Goal: Check status: Check status

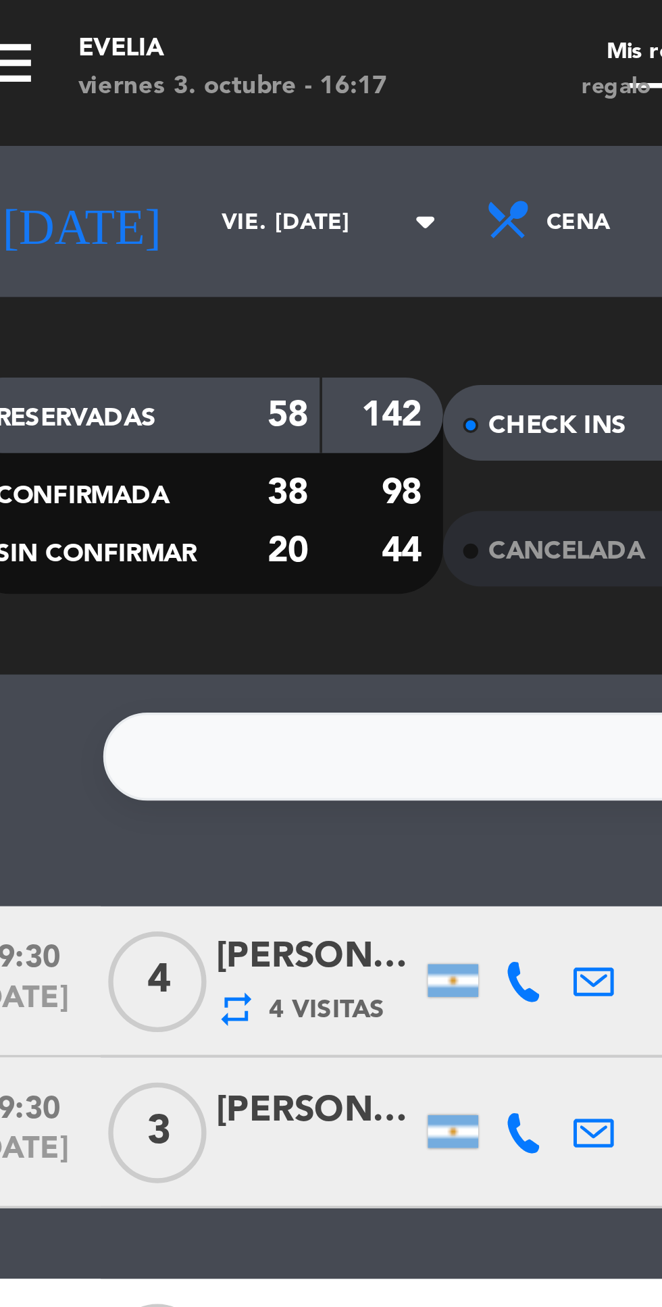
click at [72, 65] on input "vie. [DATE]" at bounding box center [114, 61] width 85 height 21
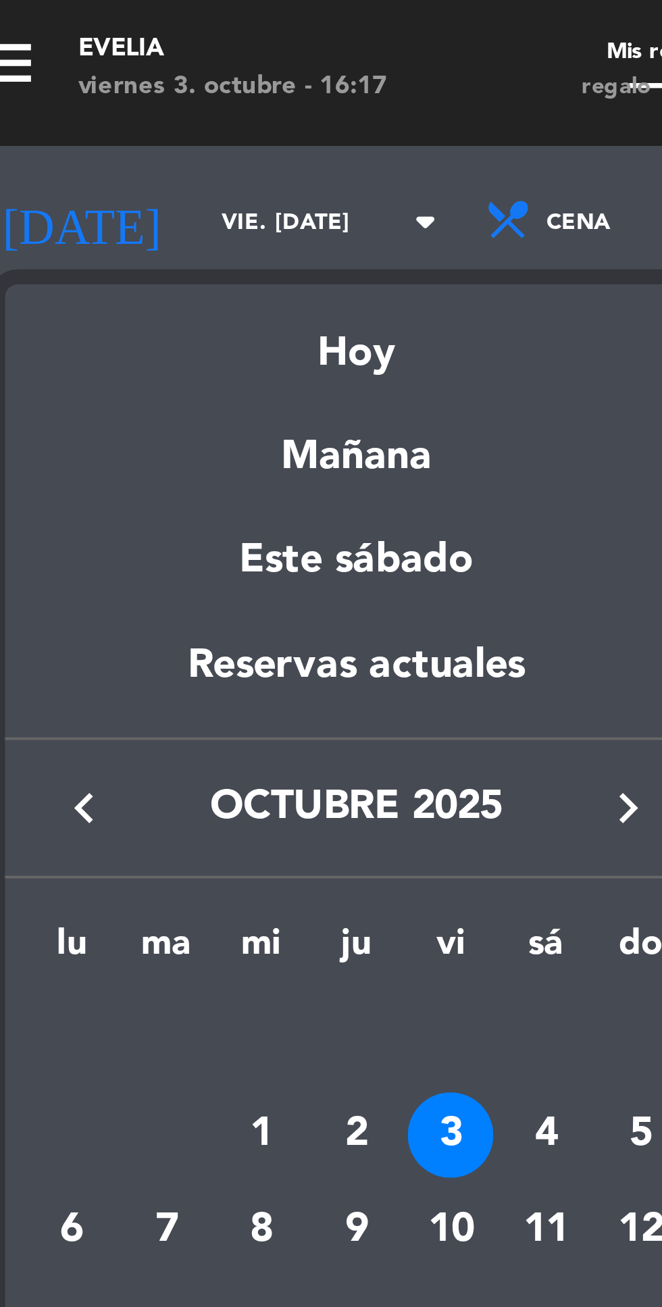
click at [109, 68] on div at bounding box center [331, 653] width 662 height 1307
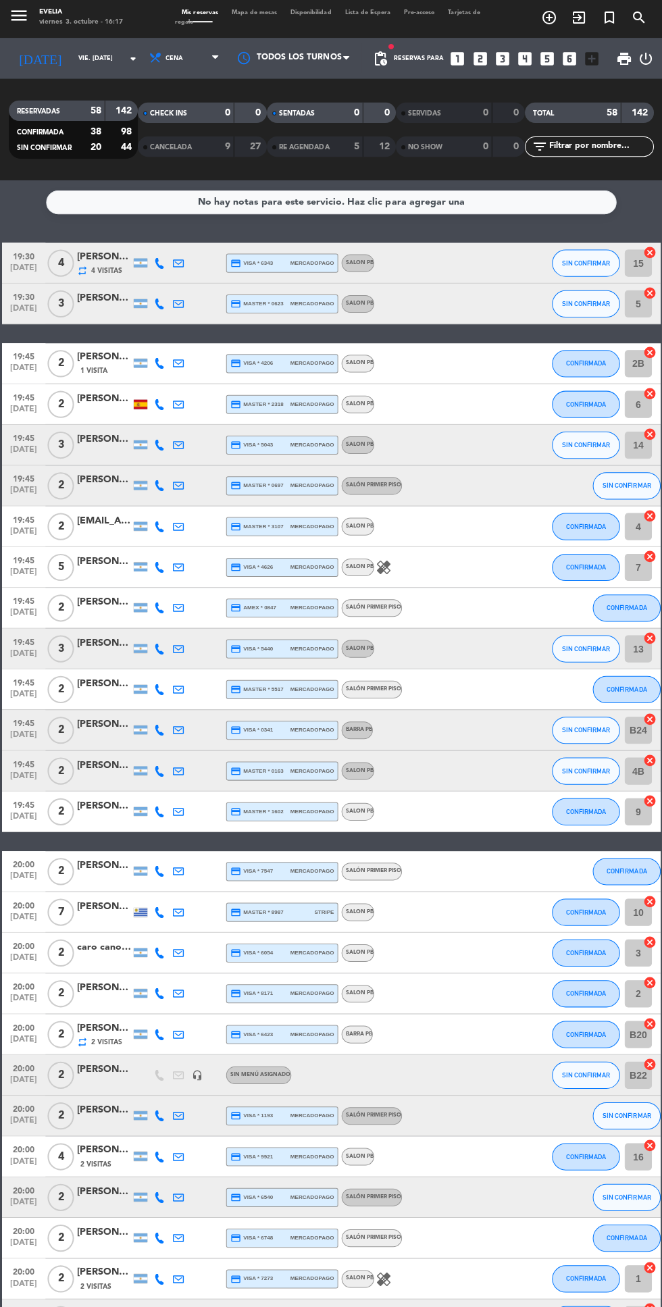
click at [97, 61] on input "vie. [DATE]" at bounding box center [114, 61] width 85 height 21
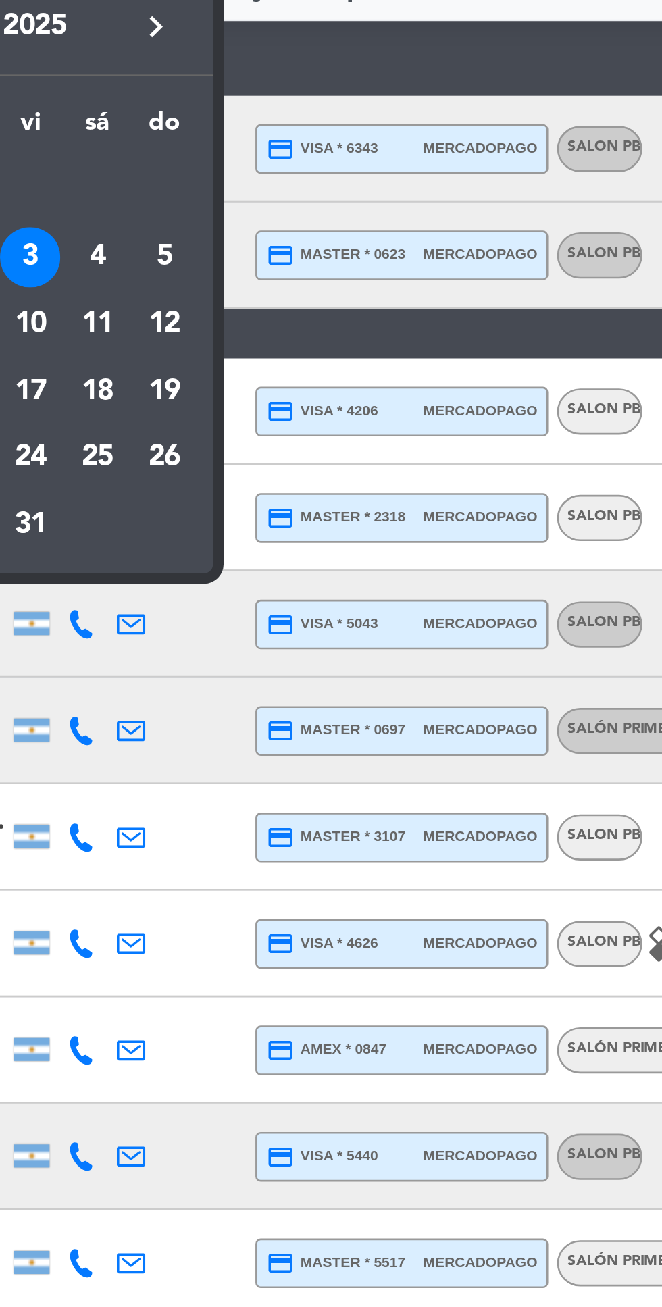
click at [166, 311] on div "4" at bounding box center [166, 305] width 23 height 23
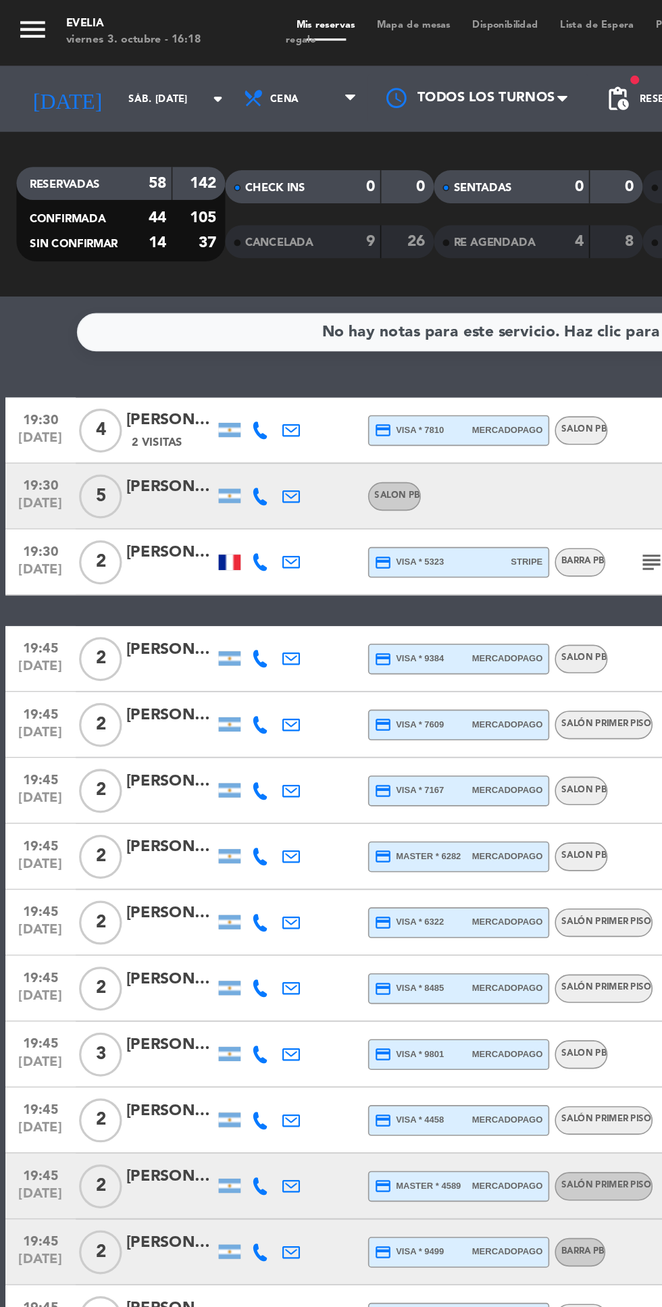
scroll to position [1, 0]
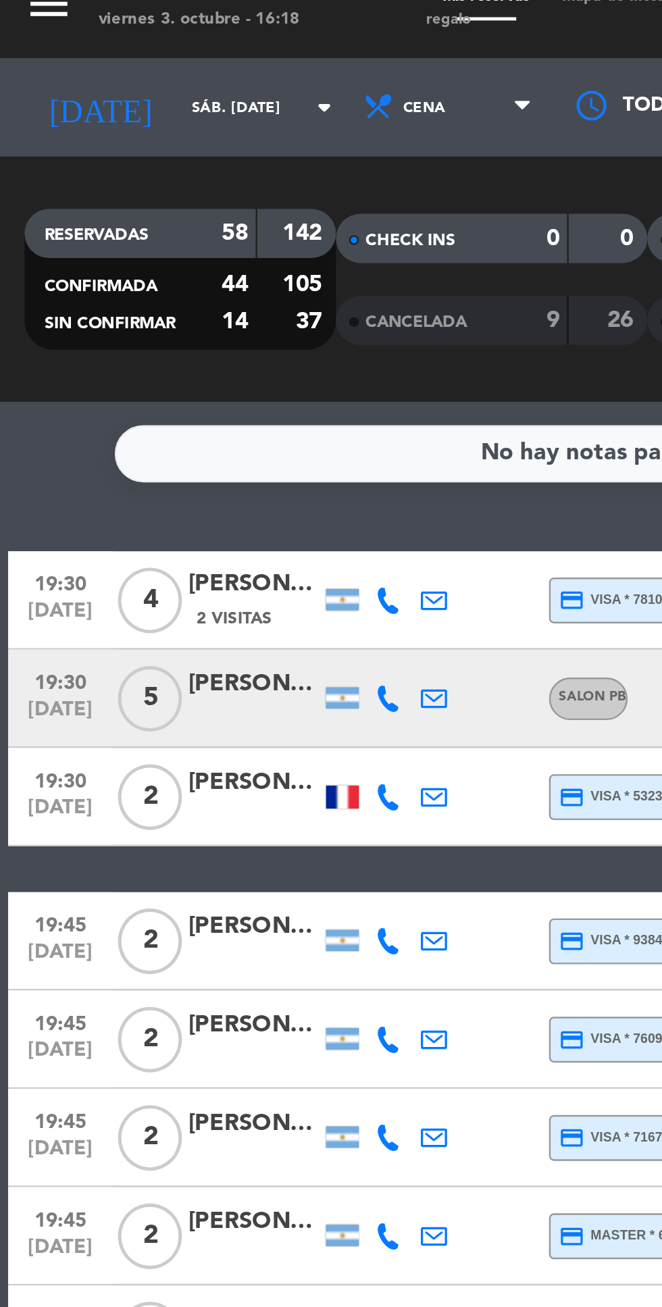
click at [72, 68] on input "sáb. [DATE]" at bounding box center [114, 61] width 85 height 21
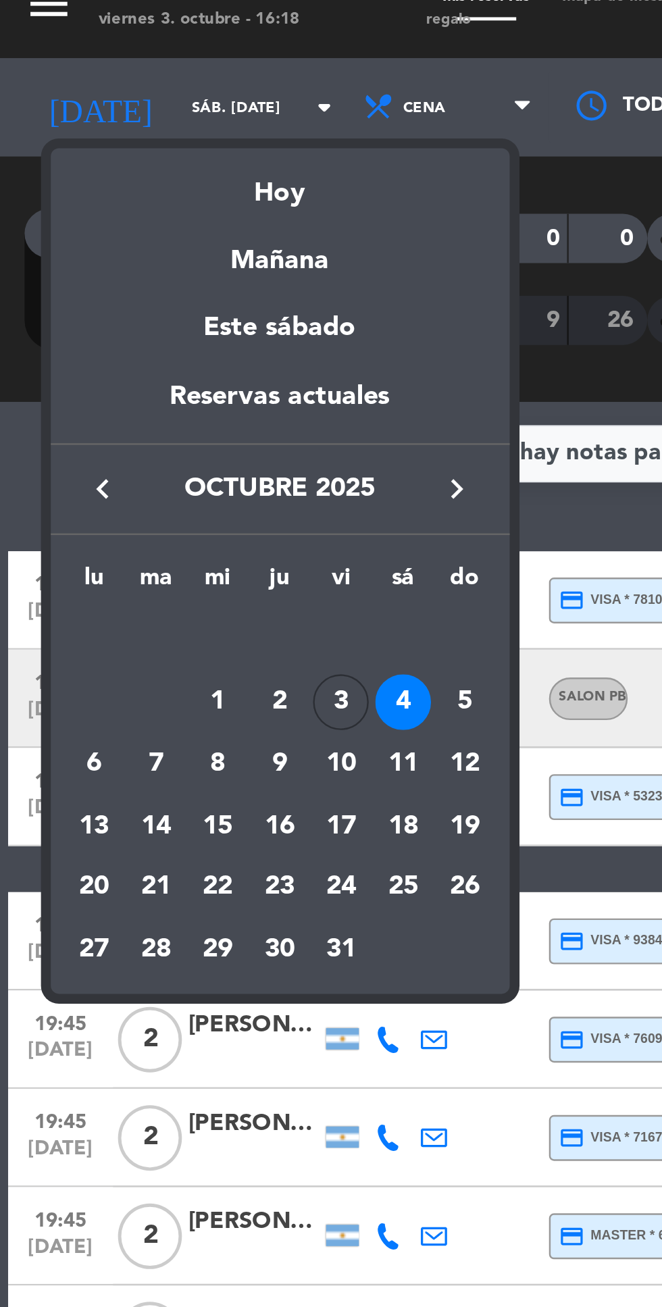
click at [195, 320] on div "12" at bounding box center [191, 331] width 23 height 23
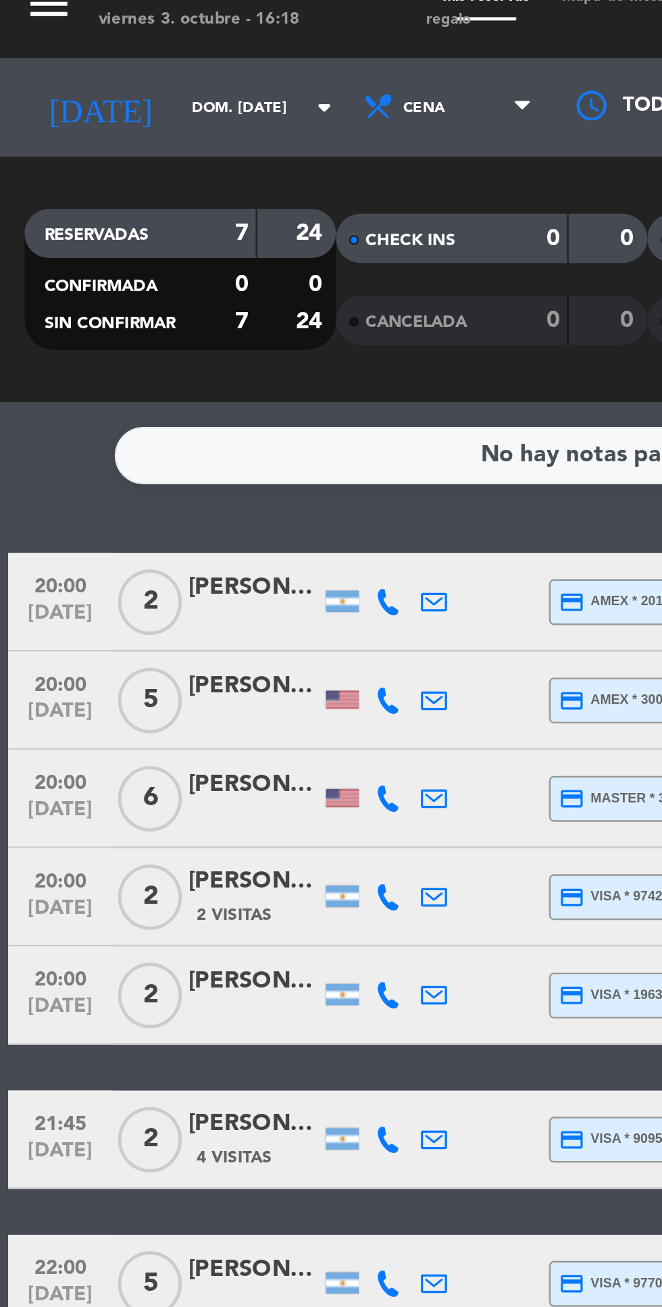
scroll to position [0, 0]
click at [72, 61] on input "dom. [DATE]" at bounding box center [114, 61] width 85 height 21
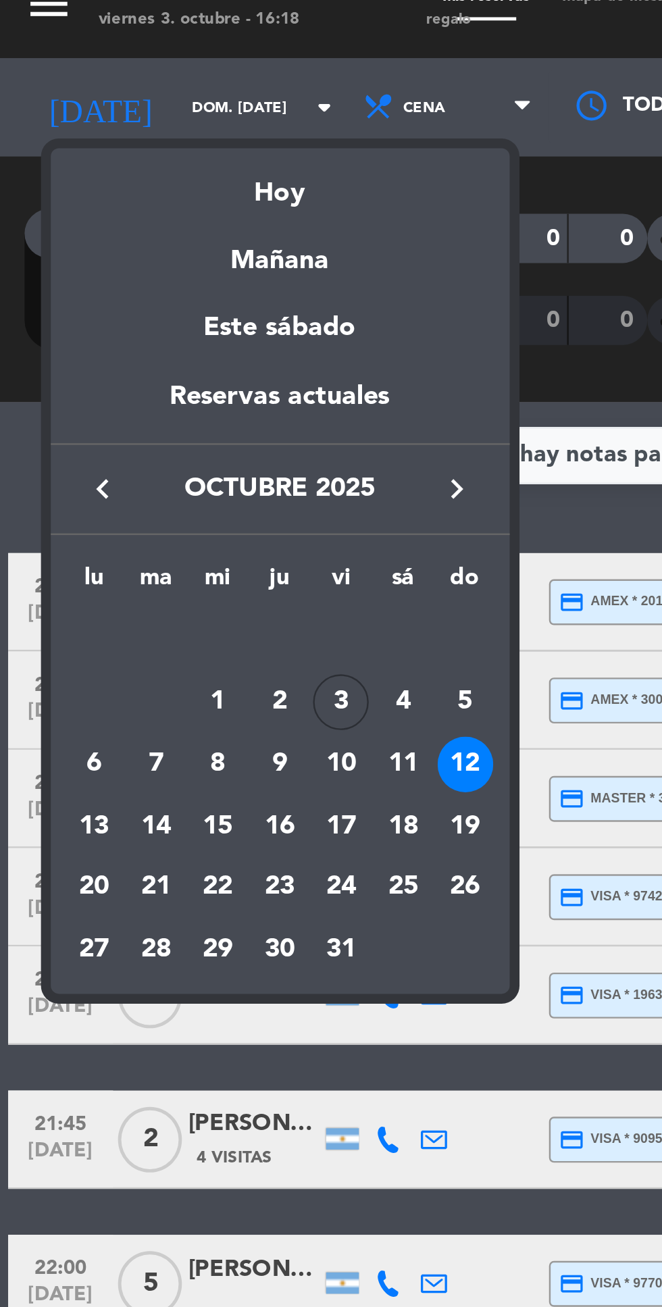
click at [184, 311] on div "5" at bounding box center [191, 305] width 23 height 23
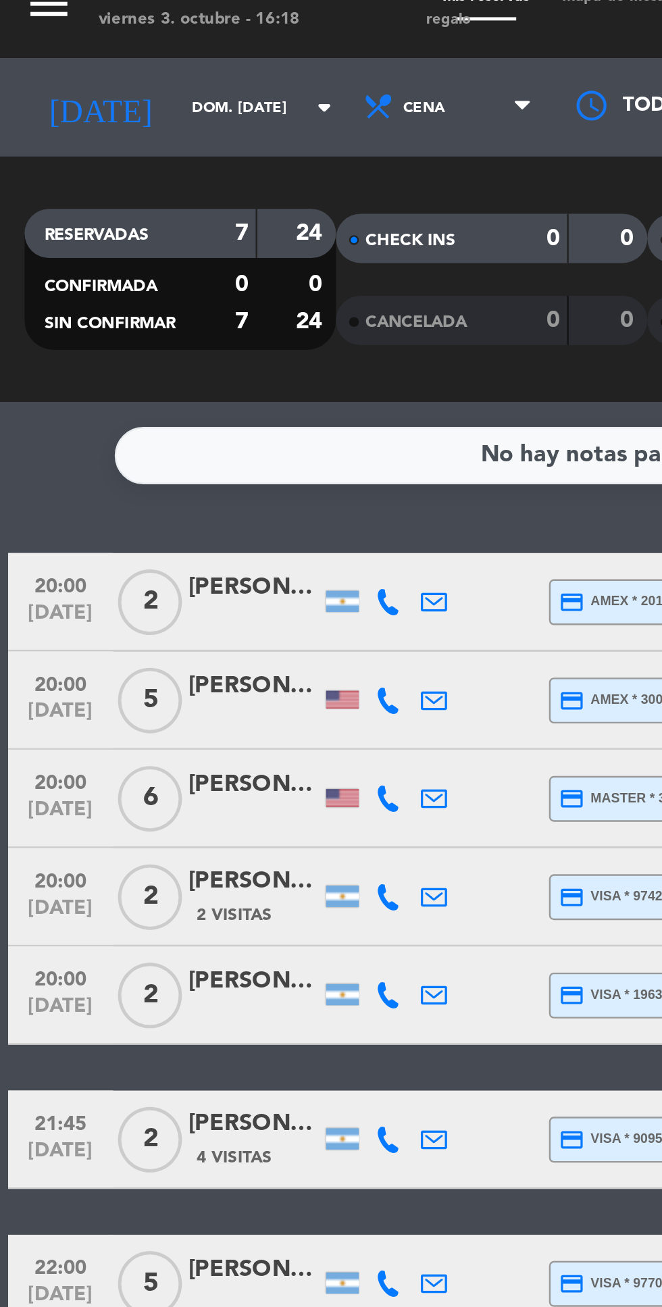
type input "dom. [DATE]"
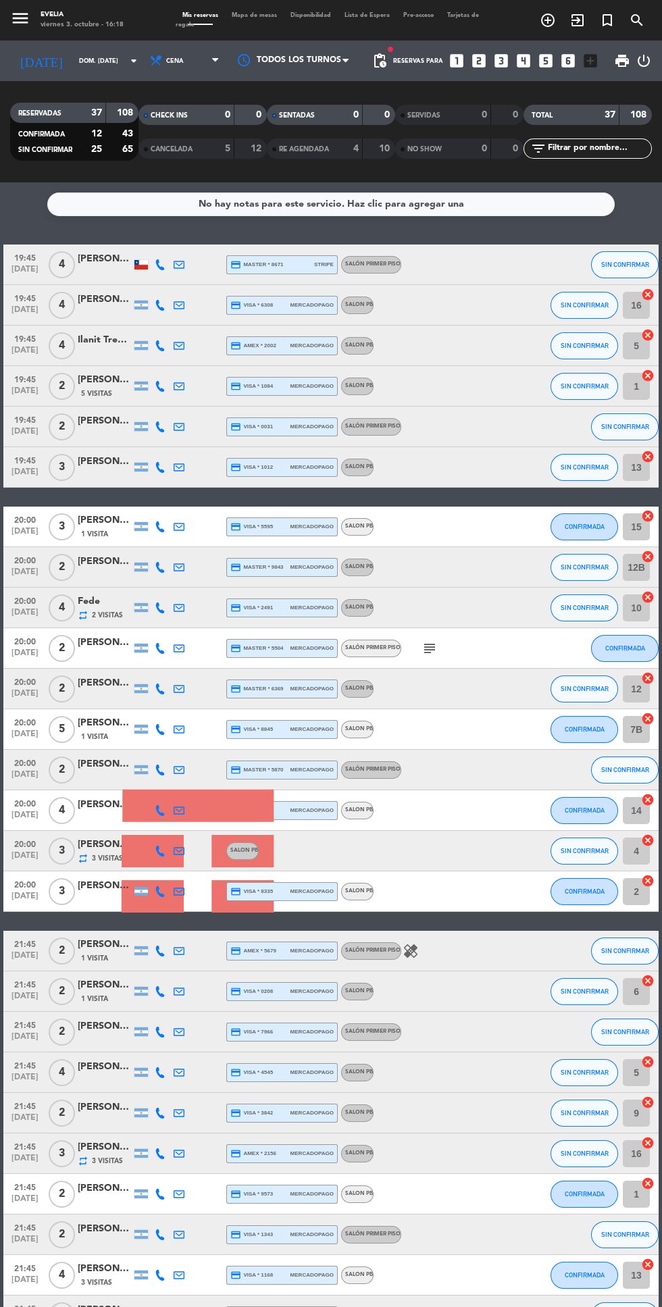
scroll to position [7, 0]
